Goal: Task Accomplishment & Management: Use online tool/utility

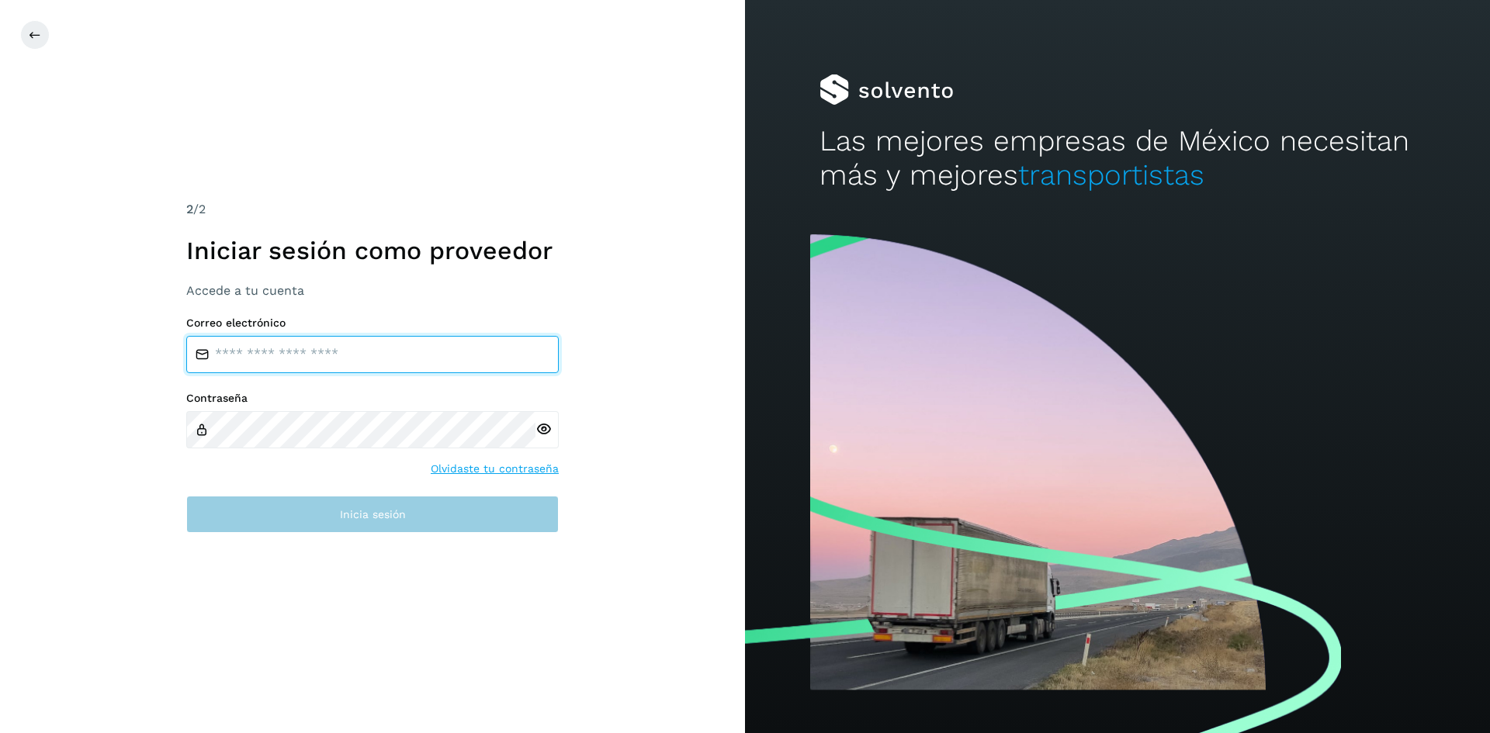
type input "**********"
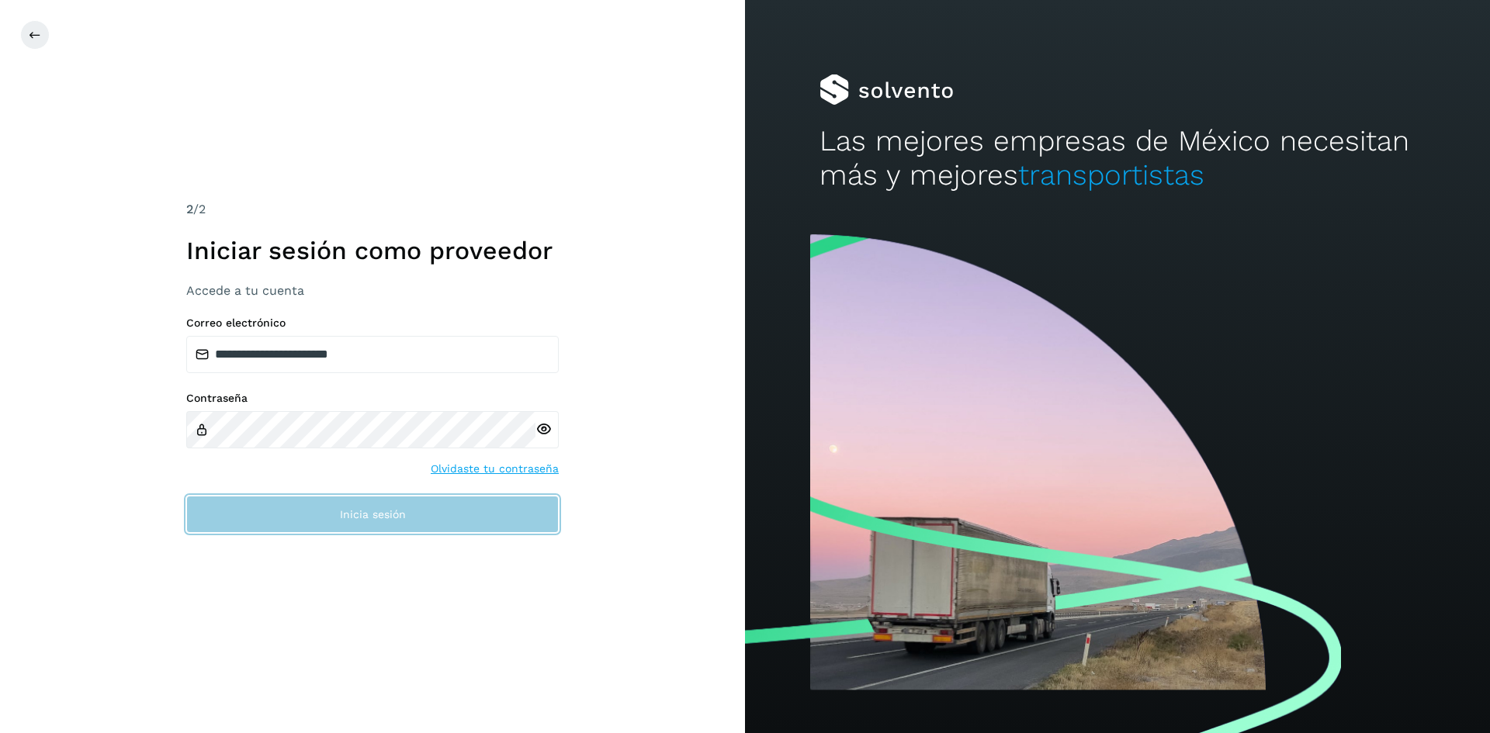
click at [370, 522] on button "Inicia sesión" at bounding box center [372, 514] width 372 height 37
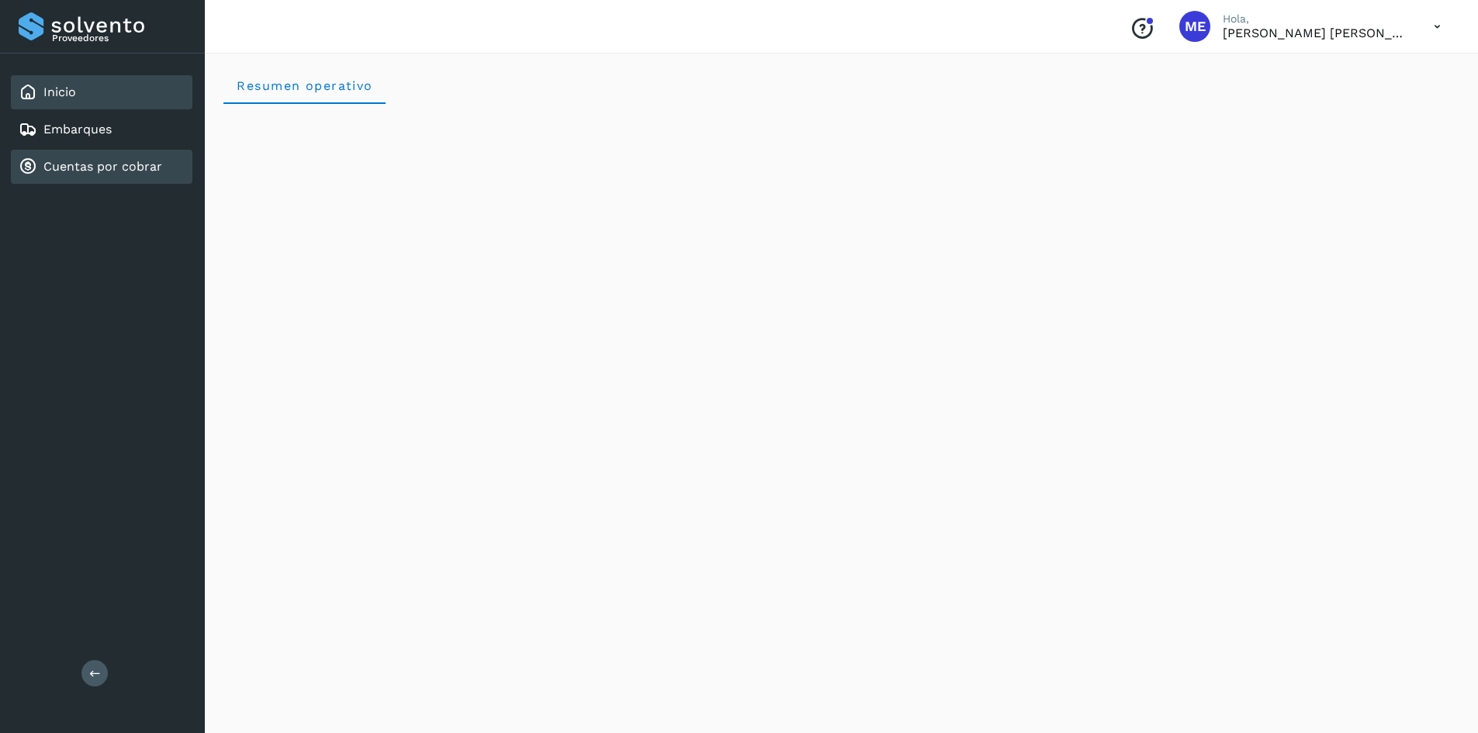
click at [64, 170] on link "Cuentas por cobrar" at bounding box center [102, 166] width 119 height 15
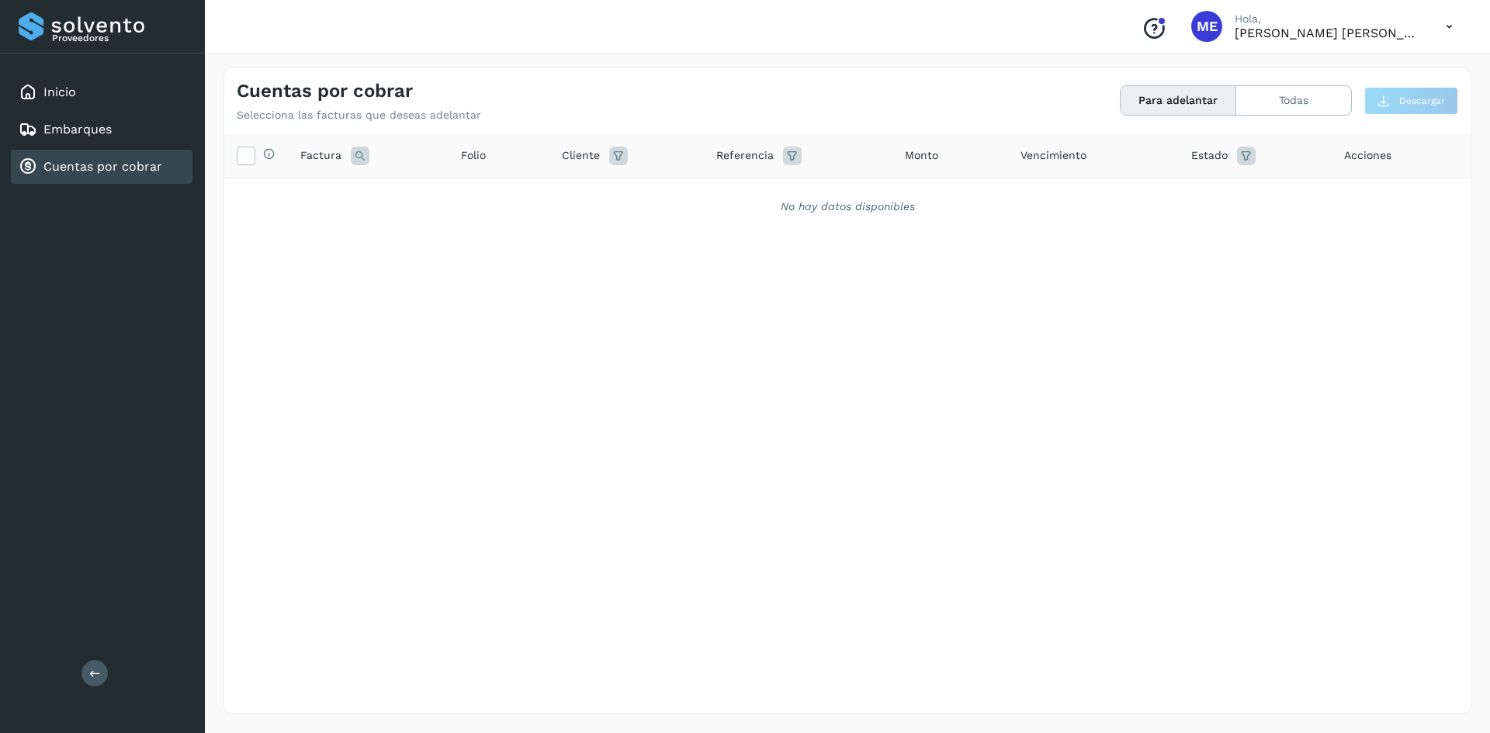
click at [357, 151] on icon at bounding box center [360, 156] width 19 height 19
click at [546, 420] on div "Selecciona todas las facturas disponibles para adelanto Factura Cancelar Buscar…" at bounding box center [847, 392] width 1246 height 516
click at [359, 154] on icon at bounding box center [360, 156] width 19 height 19
click at [1243, 157] on icon at bounding box center [1246, 156] width 19 height 19
click at [1101, 421] on div "Selecciona todas las facturas disponibles para adelanto Factura Folio Cliente R…" at bounding box center [847, 392] width 1246 height 516
